Goal: Find specific page/section: Find specific page/section

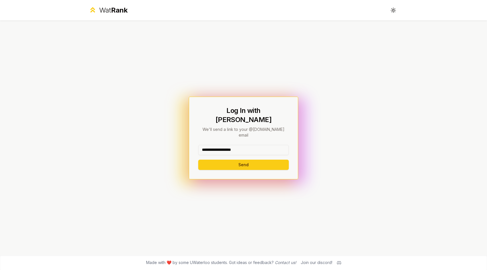
drag, startPoint x: 244, startPoint y: 157, endPoint x: 226, endPoint y: 205, distance: 50.4
click at [244, 160] on button "Send" at bounding box center [243, 165] width 91 height 10
type input "*******"
click at [217, 160] on button "Send" at bounding box center [243, 165] width 91 height 10
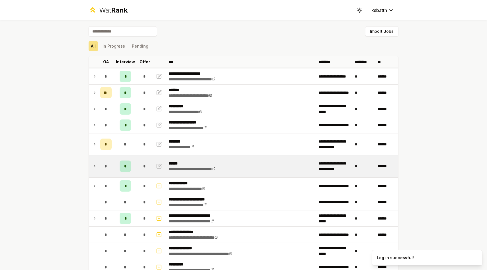
click at [98, 167] on td at bounding box center [93, 166] width 9 height 22
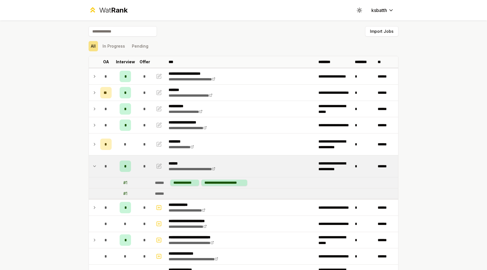
click at [97, 167] on icon at bounding box center [94, 166] width 5 height 7
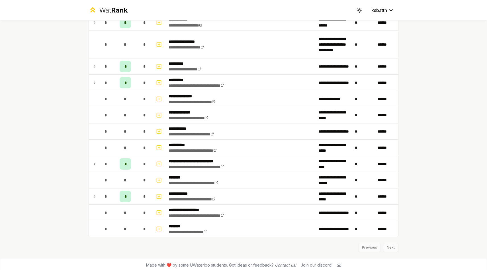
scroll to position [908, 0]
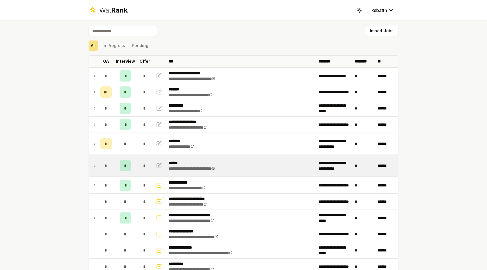
scroll to position [1, 0]
